Goal: Task Accomplishment & Management: Complete application form

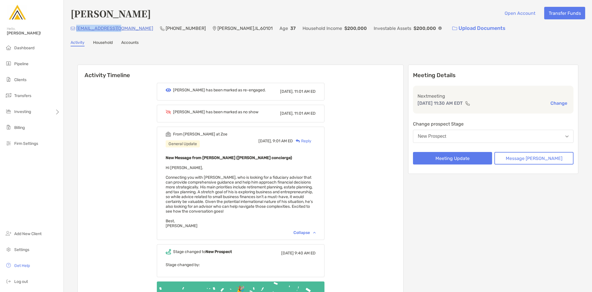
click at [15, 16] on img at bounding box center [17, 12] width 20 height 20
click at [32, 66] on li "Pipeline" at bounding box center [31, 63] width 63 height 11
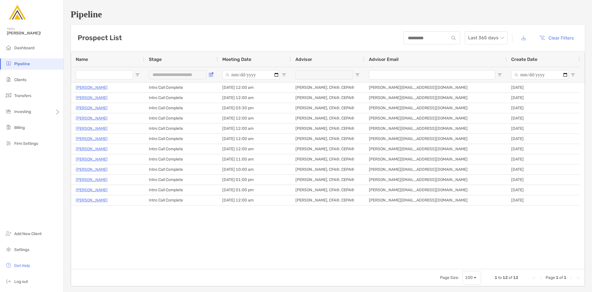
click at [210, 76] on span "Open Filter Menu" at bounding box center [210, 75] width 5 height 5
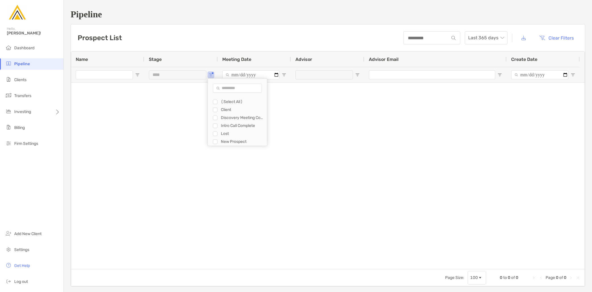
type input "**********"
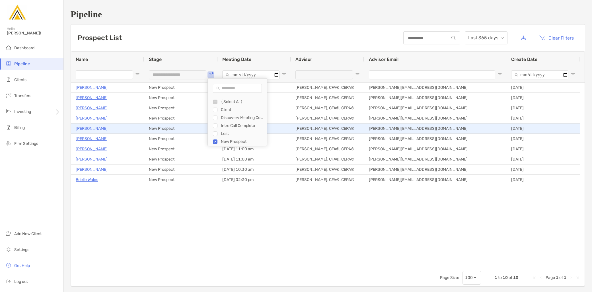
click at [97, 129] on p "[PERSON_NAME]" at bounding box center [92, 128] width 32 height 7
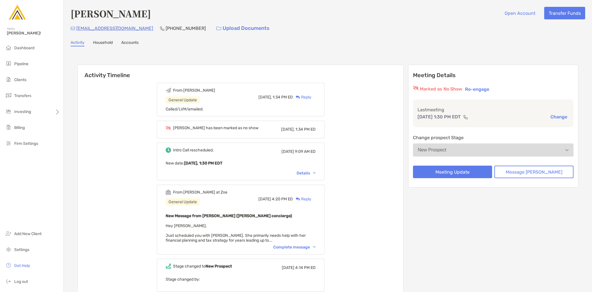
click at [491, 86] on button "Re-engage" at bounding box center [477, 89] width 28 height 7
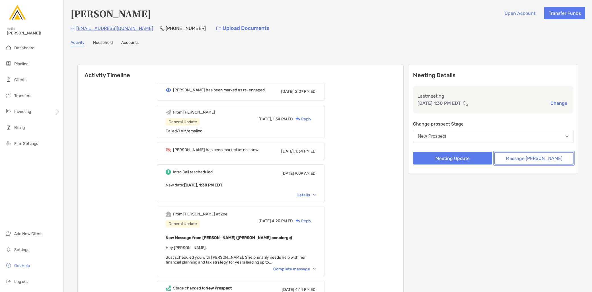
click at [527, 161] on button "Message Zoe" at bounding box center [533, 158] width 79 height 13
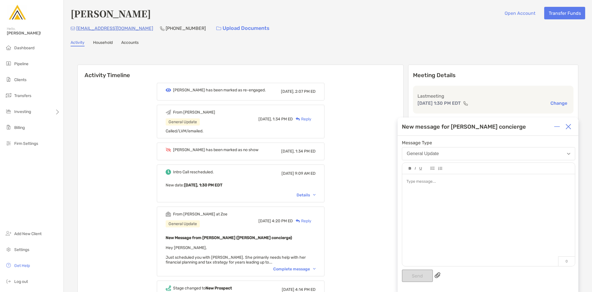
click at [569, 127] on img at bounding box center [568, 127] width 6 height 6
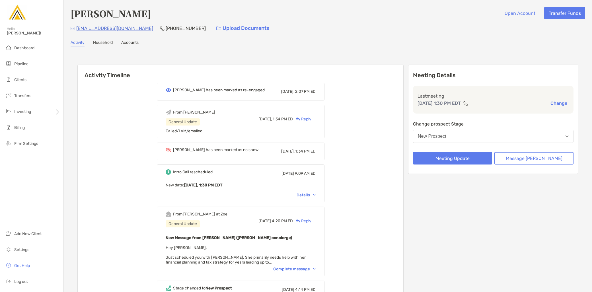
click at [502, 137] on button "New Prospect" at bounding box center [493, 136] width 160 height 13
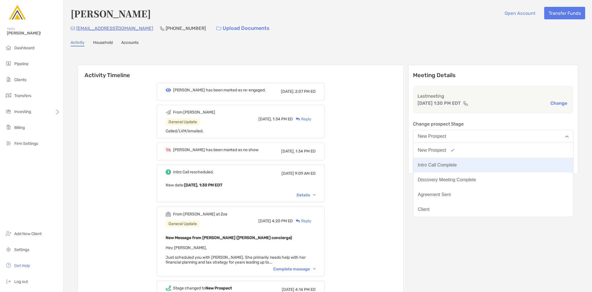
click at [486, 164] on button "Intro Call Complete" at bounding box center [493, 165] width 160 height 15
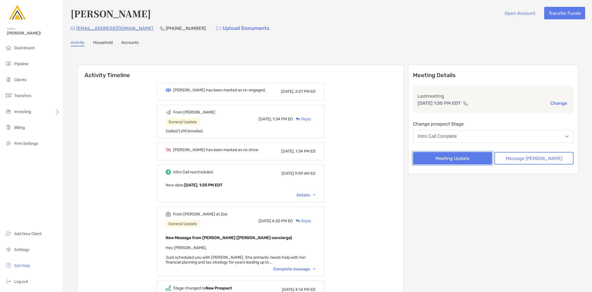
click at [462, 158] on button "Meeting Update" at bounding box center [452, 158] width 79 height 13
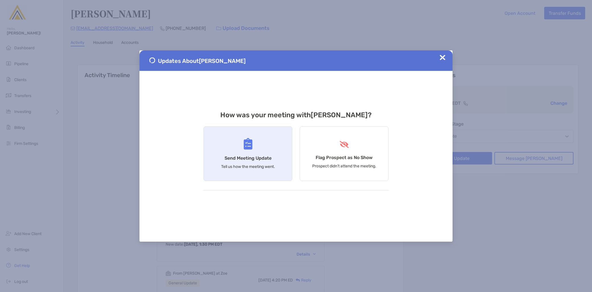
click at [265, 163] on div "Send Meeting Update Tell us how the meeting went." at bounding box center [247, 153] width 89 height 55
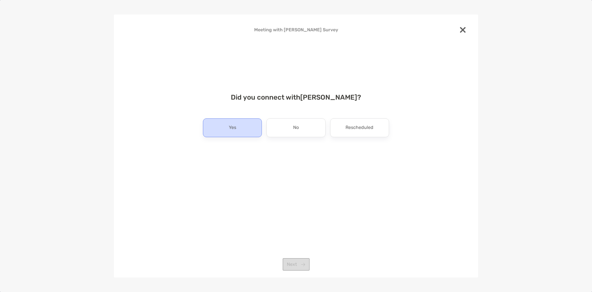
click at [242, 130] on div "Yes" at bounding box center [232, 127] width 59 height 19
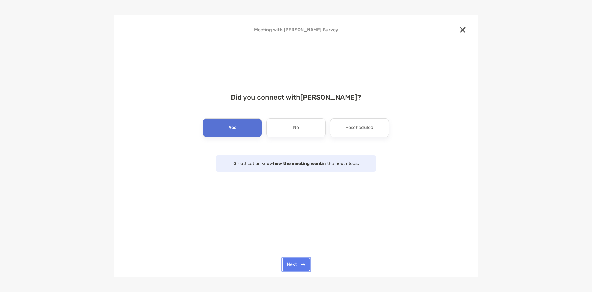
click at [294, 262] on button "Next" at bounding box center [295, 264] width 27 height 13
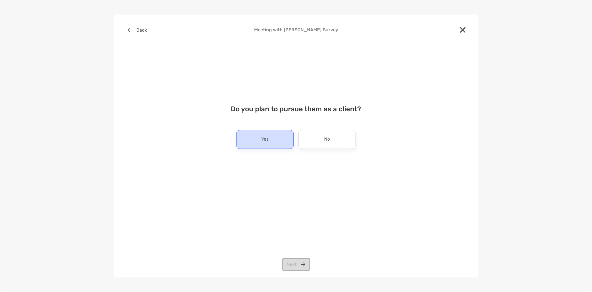
click at [268, 139] on p "Yes" at bounding box center [264, 139] width 7 height 9
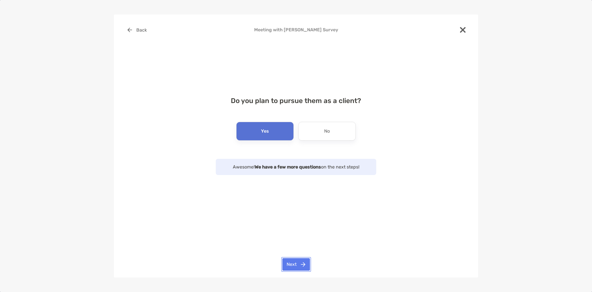
click at [292, 260] on button "Next" at bounding box center [296, 264] width 28 height 13
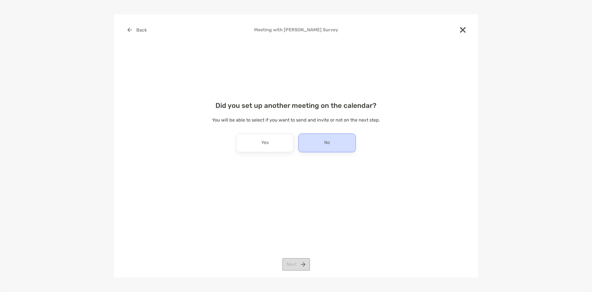
click at [340, 145] on div "No" at bounding box center [326, 142] width 57 height 19
click at [298, 270] on button "Next" at bounding box center [296, 264] width 28 height 13
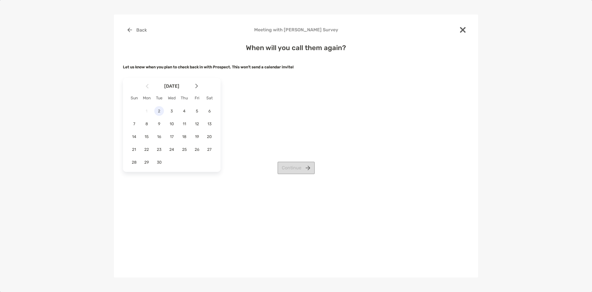
click at [158, 111] on span "2" at bounding box center [159, 111] width 10 height 5
click at [306, 167] on button "Continue" at bounding box center [295, 168] width 37 height 13
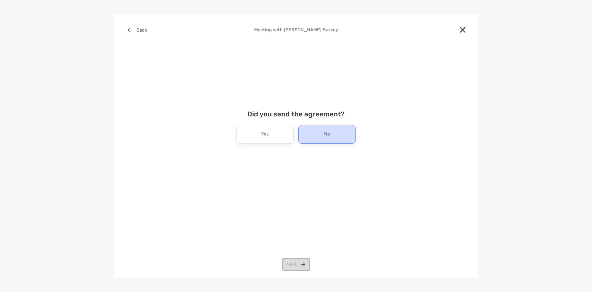
click at [334, 133] on div "No" at bounding box center [326, 134] width 57 height 19
click at [299, 263] on button "Next" at bounding box center [296, 264] width 28 height 13
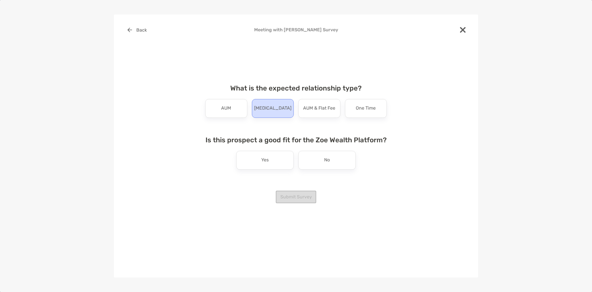
click at [277, 115] on div "Retainer" at bounding box center [273, 108] width 42 height 19
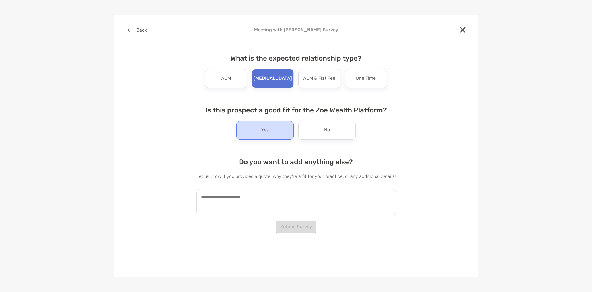
click at [280, 130] on div "Yes" at bounding box center [264, 130] width 57 height 19
click at [243, 200] on textarea at bounding box center [295, 202] width 199 height 26
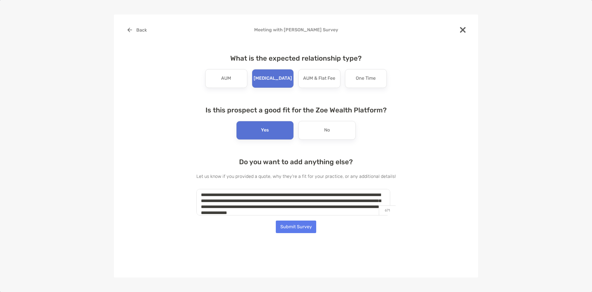
scroll to position [8, 0]
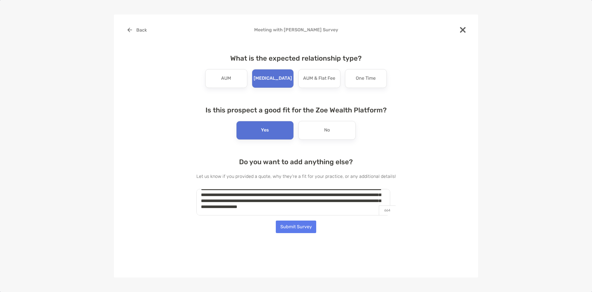
type textarea "**********"
click at [294, 223] on button "Submit Survey" at bounding box center [296, 226] width 40 height 13
